Goal: Navigation & Orientation: Find specific page/section

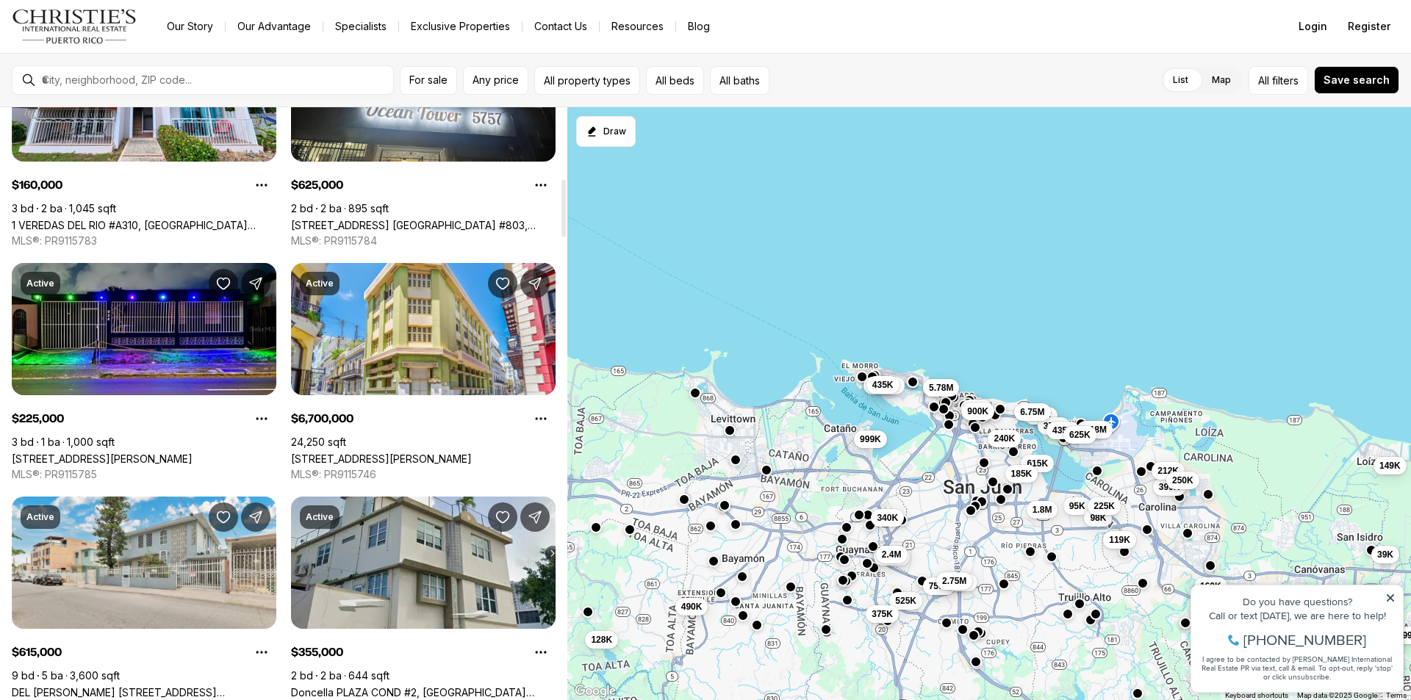
scroll to position [808, 0]
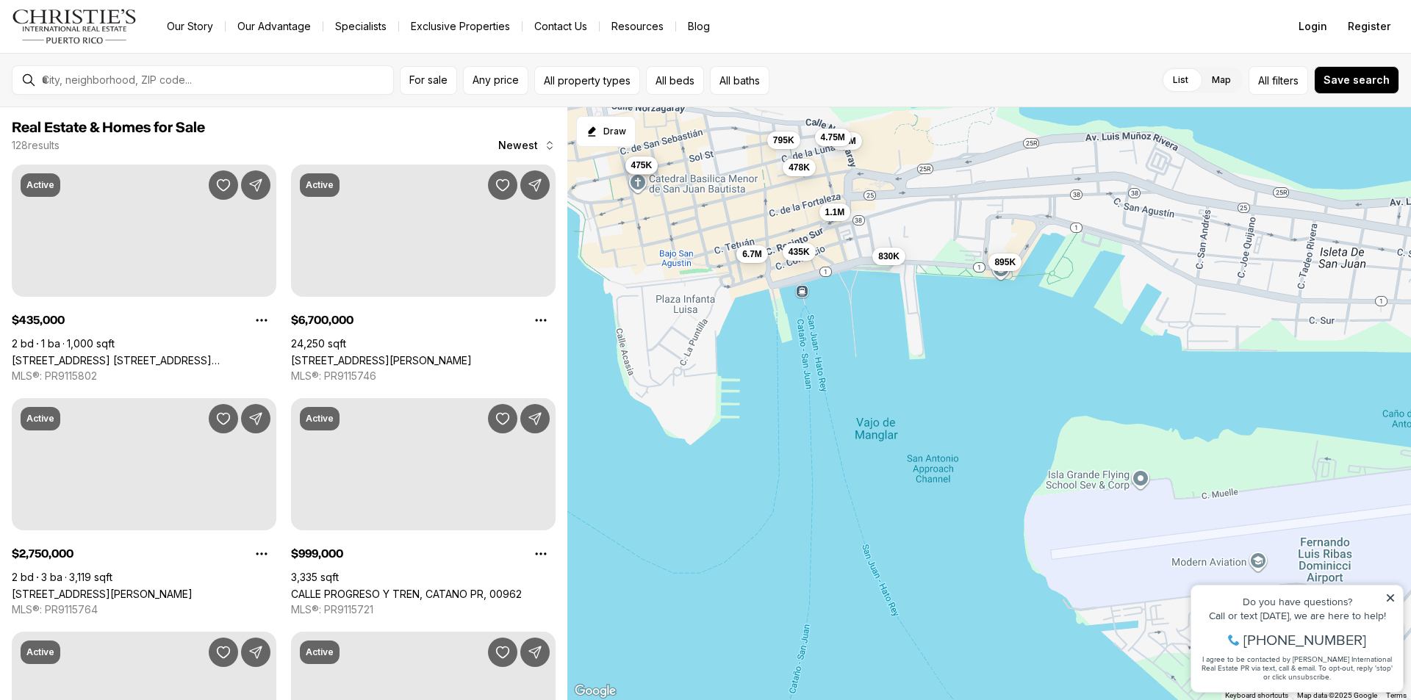
click at [752, 256] on div "795K 6.7M 475K 475K 895K 830K 3.2M 4.75M 1.1M 435K 478K" at bounding box center [988, 404] width 843 height 594
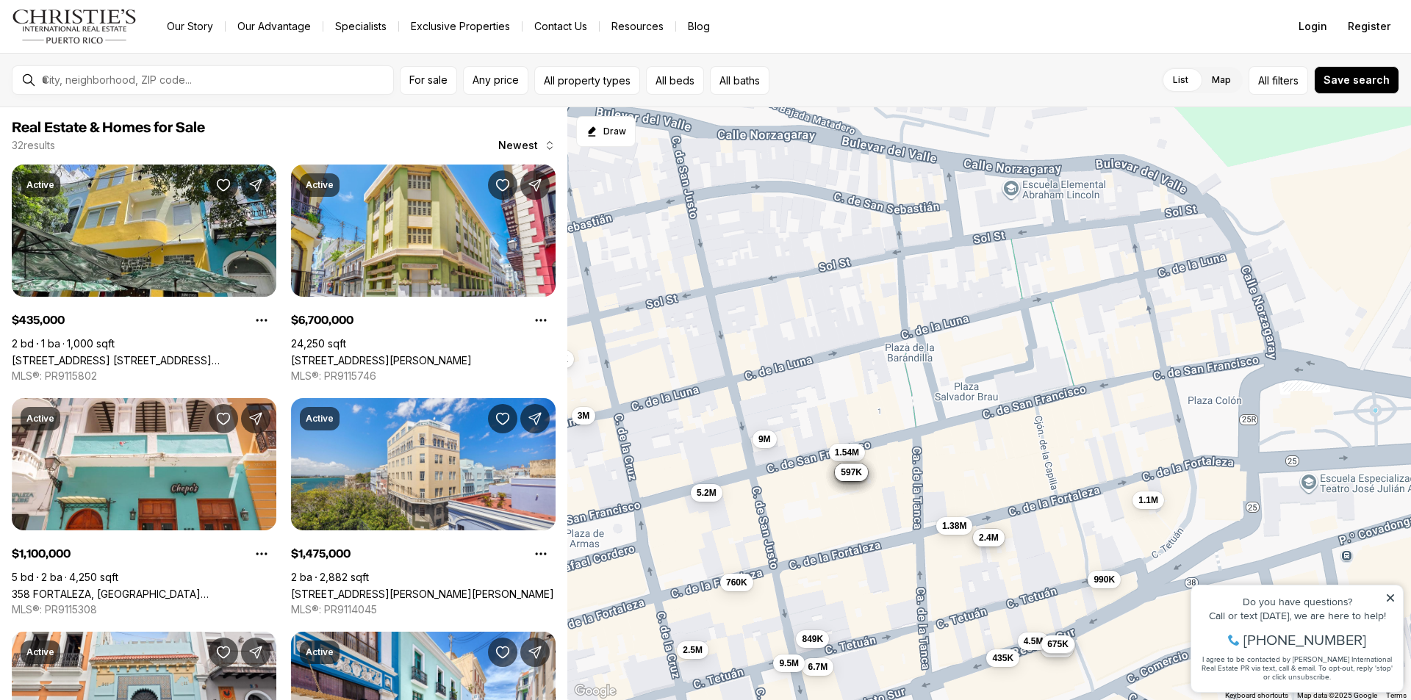
drag, startPoint x: 717, startPoint y: 167, endPoint x: 606, endPoint y: 381, distance: 240.9
click at [606, 381] on div "6.7M 1.1M 435K 1.48M 849K 855K 6.8M 2.5M 3M 4.5M 1.54M 5.2M 9.5M 657K 657K 661K…" at bounding box center [988, 404] width 843 height 594
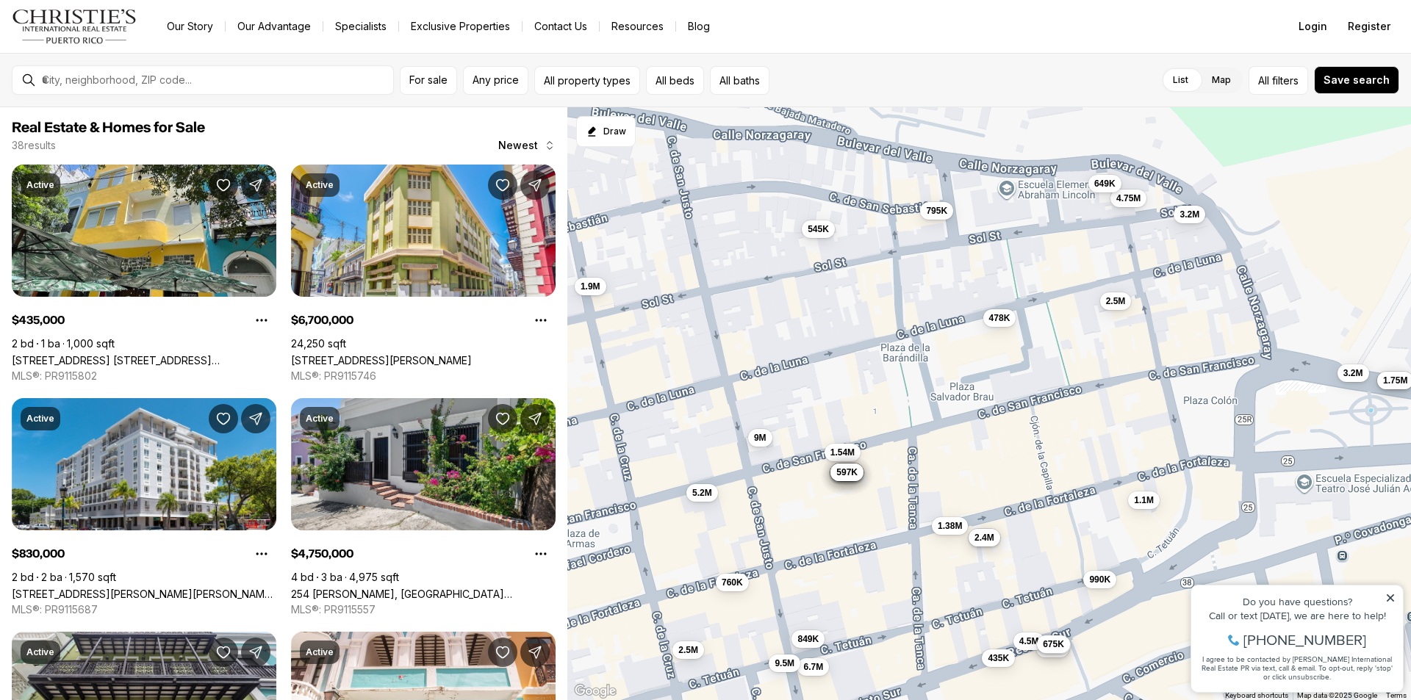
click at [764, 441] on span "9M" at bounding box center [760, 438] width 12 height 12
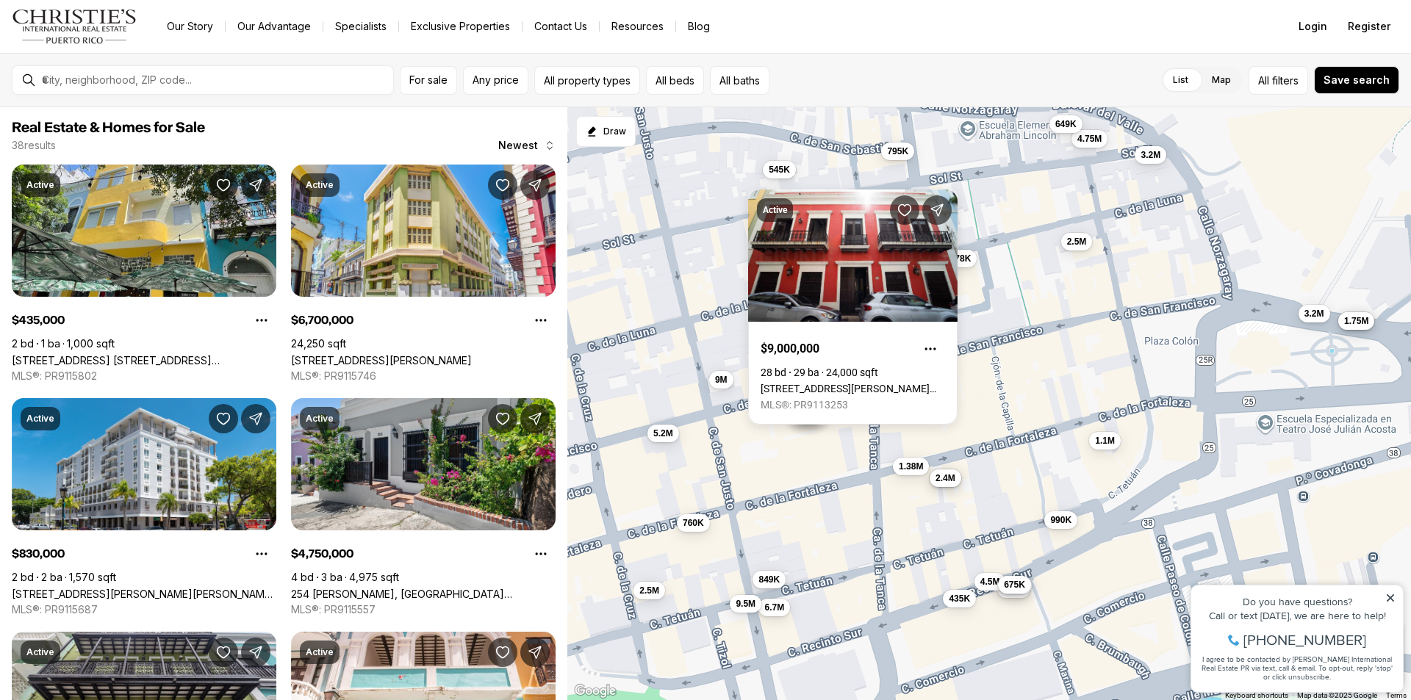
drag, startPoint x: 775, startPoint y: 529, endPoint x: 733, endPoint y: 461, distance: 80.1
click at [733, 461] on div "6.7M 1.1M 435K 849K 2.5M 1.54M 5.2M 9.5M 657K 657K 661K 668K 693K 6.2M 9M 760K …" at bounding box center [988, 404] width 843 height 594
